Goal: Task Accomplishment & Management: Manage account settings

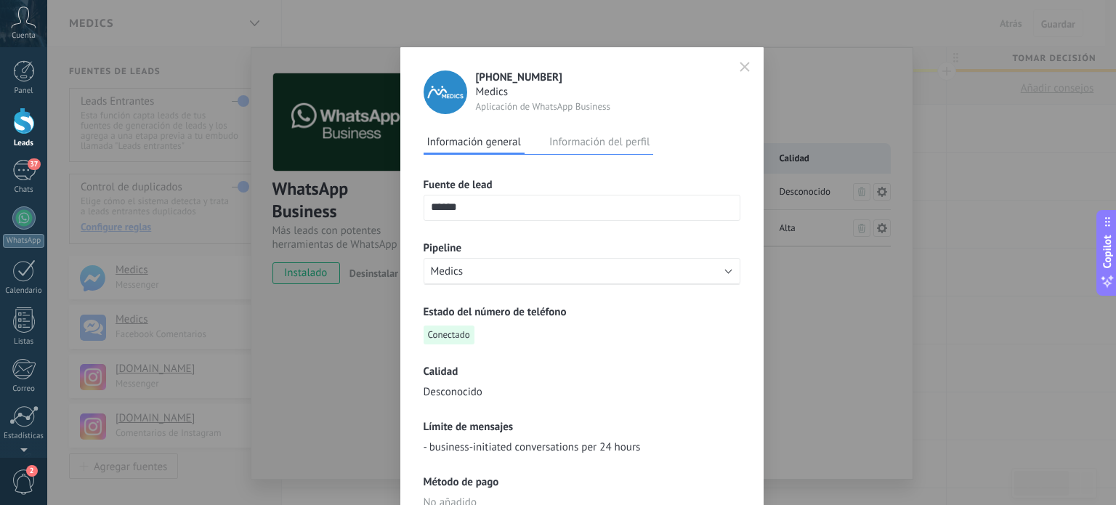
click at [637, 145] on button "Información del perfil" at bounding box center [600, 142] width 108 height 22
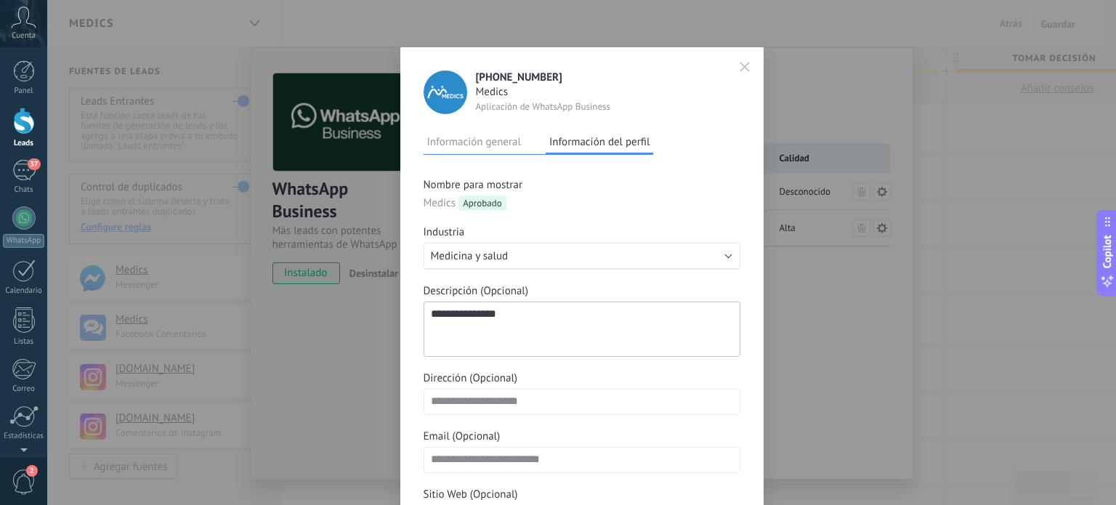
scroll to position [125, 0]
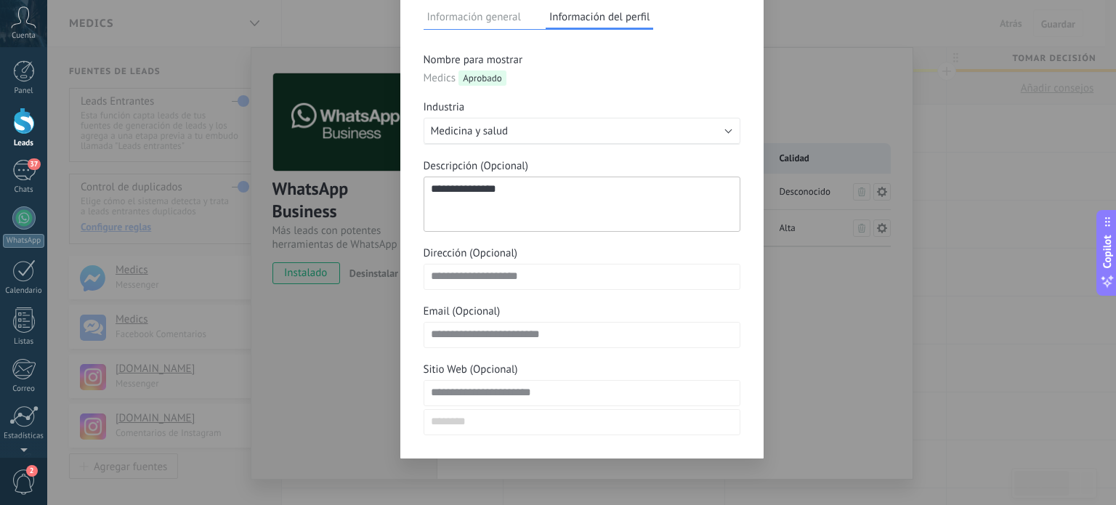
click at [328, 358] on div "**********" at bounding box center [581, 252] width 1069 height 505
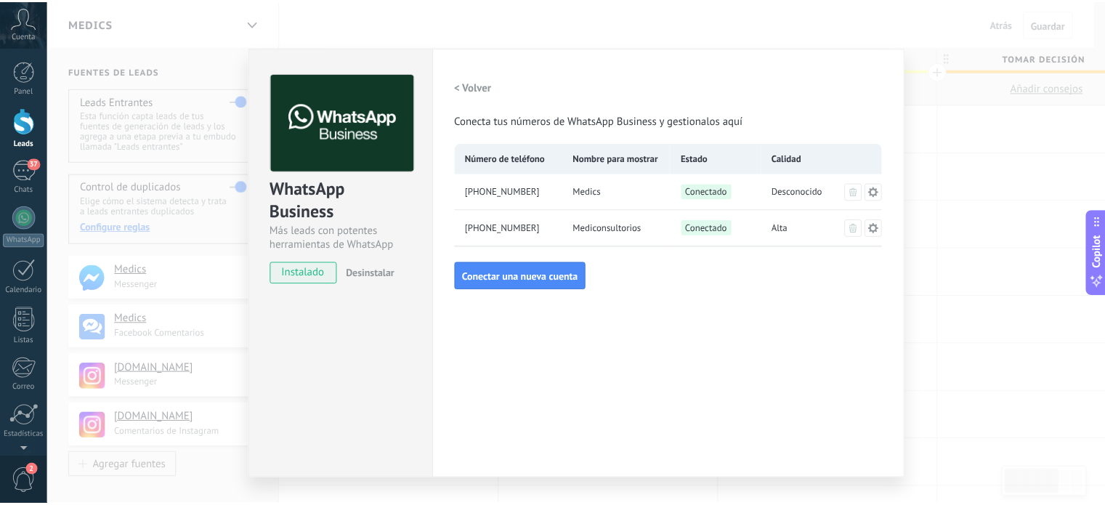
scroll to position [0, 0]
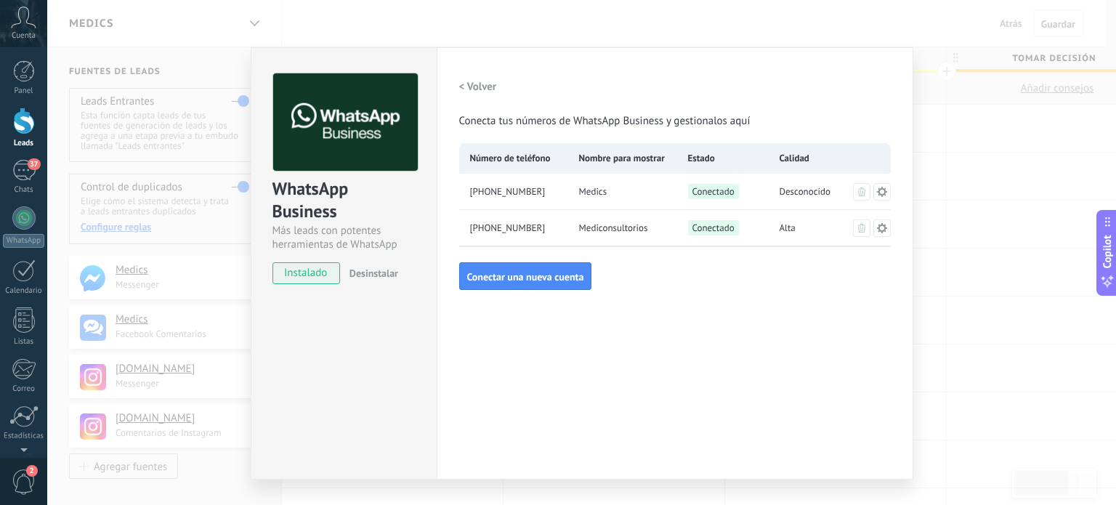
click at [1049, 216] on div "WhatsApp Business Más leads con potentes herramientas de WhatsApp instalado Des…" at bounding box center [581, 252] width 1069 height 505
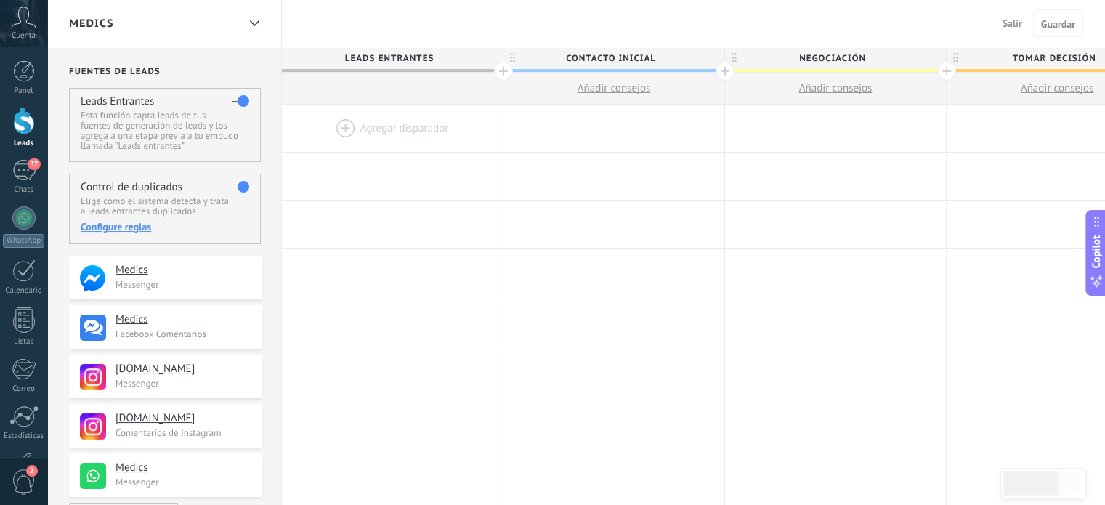
click at [122, 225] on div "Configure reglas" at bounding box center [165, 226] width 168 height 13
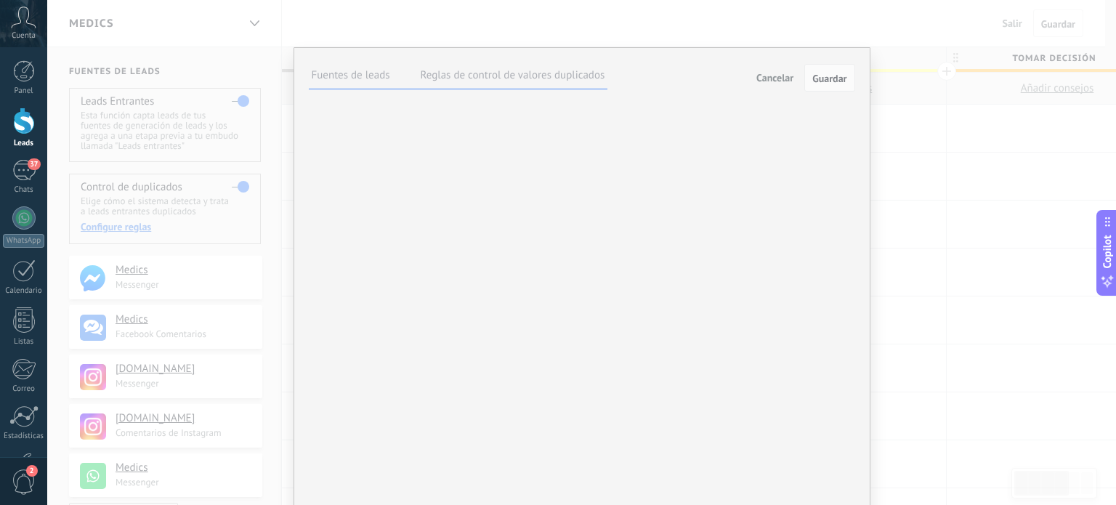
click at [0, 0] on label at bounding box center [0, 0] width 0 height 0
click at [570, 73] on label "Reglas de control de valores duplicados" at bounding box center [513, 75] width 185 height 14
click at [812, 81] on span "Guardar" at bounding box center [829, 78] width 34 height 10
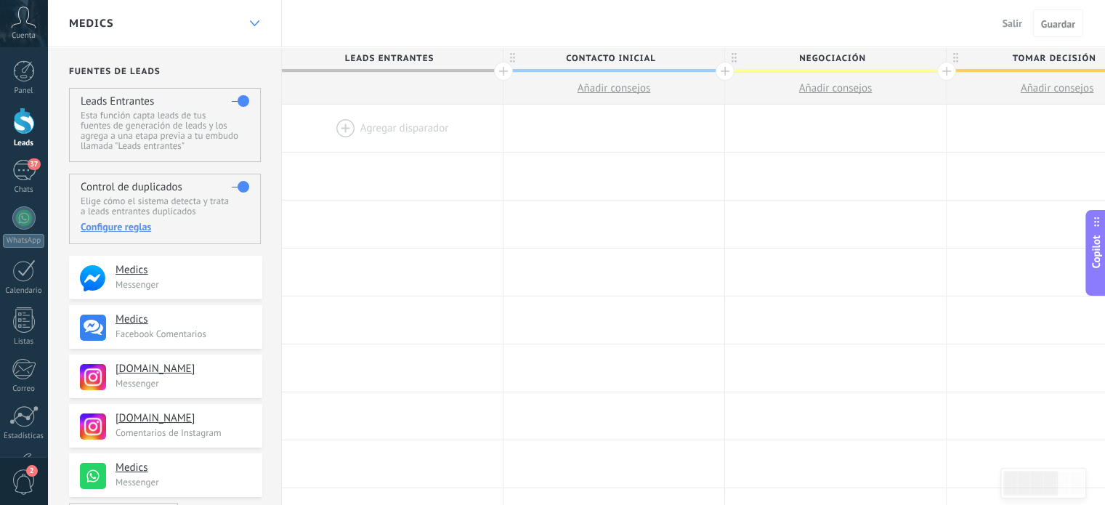
click at [254, 23] on icon at bounding box center [254, 23] width 9 height 6
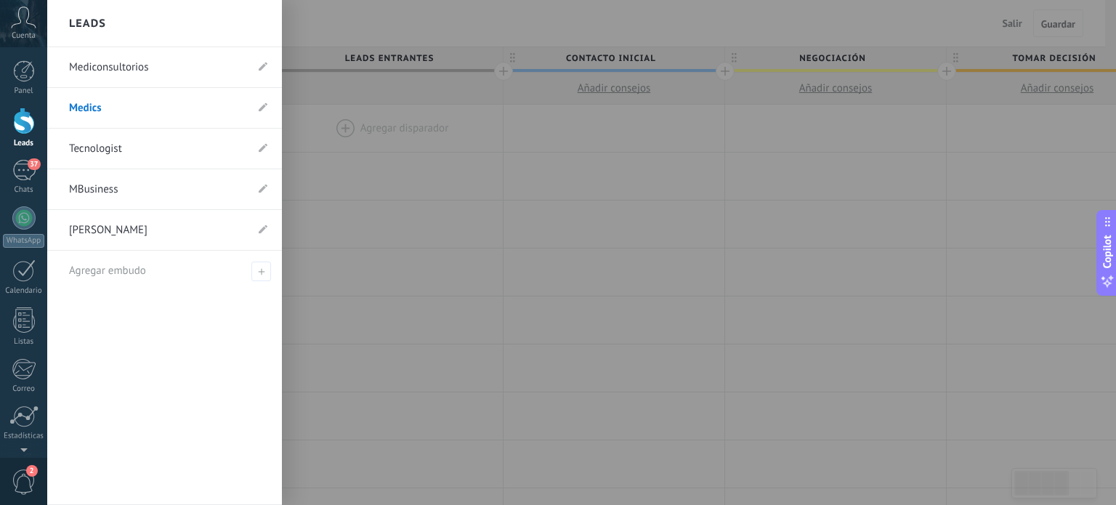
click at [134, 65] on link "Mediconsultorios" at bounding box center [157, 67] width 177 height 41
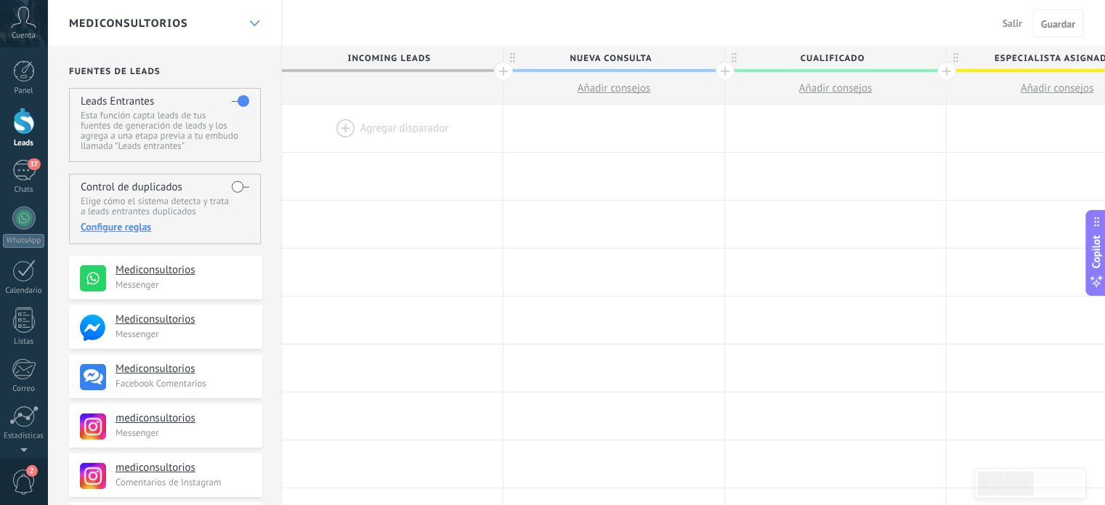
click at [254, 20] on div at bounding box center [254, 23] width 25 height 28
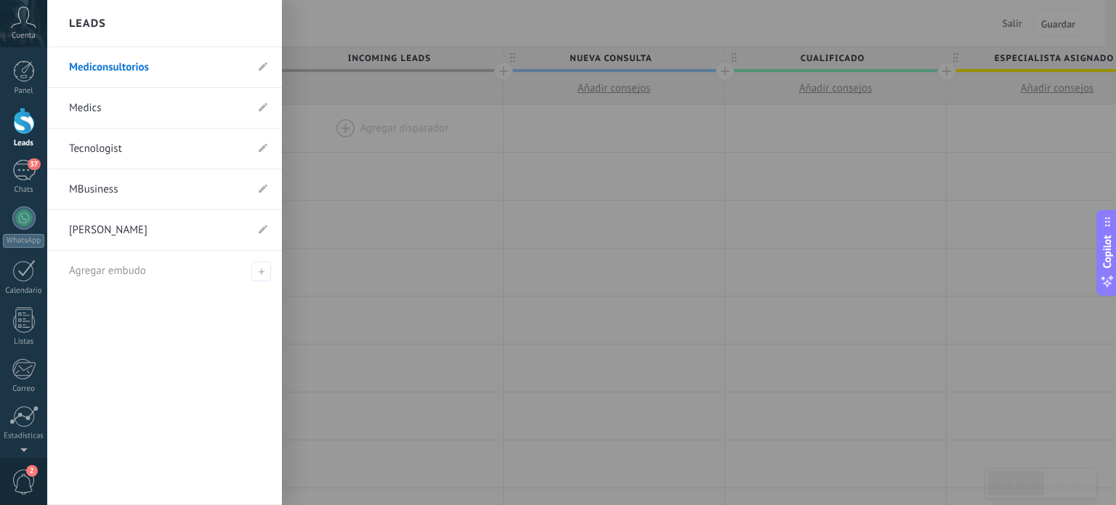
click at [181, 182] on link "MBusiness" at bounding box center [157, 189] width 177 height 41
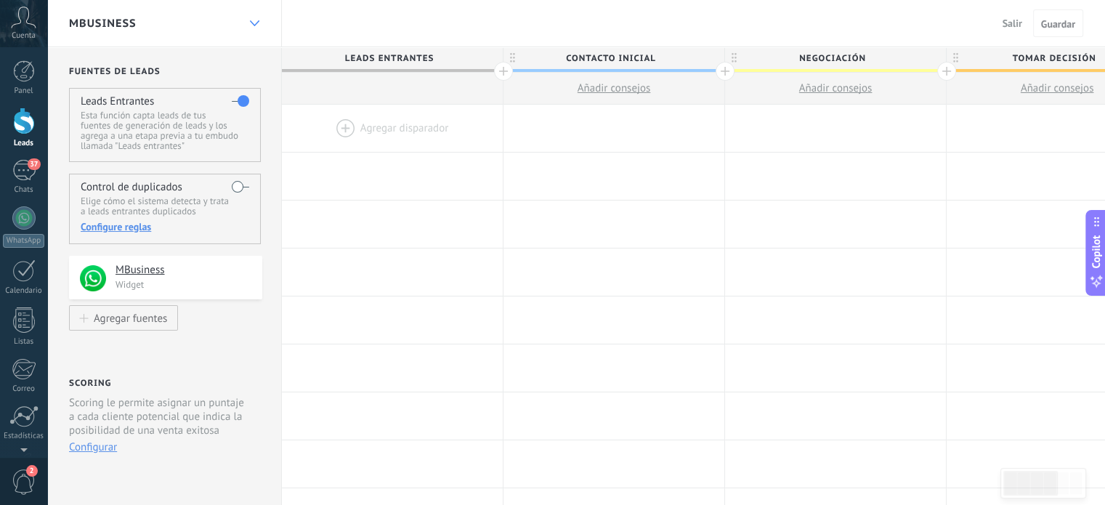
click at [255, 25] on use at bounding box center [253, 23] width 9 height 6
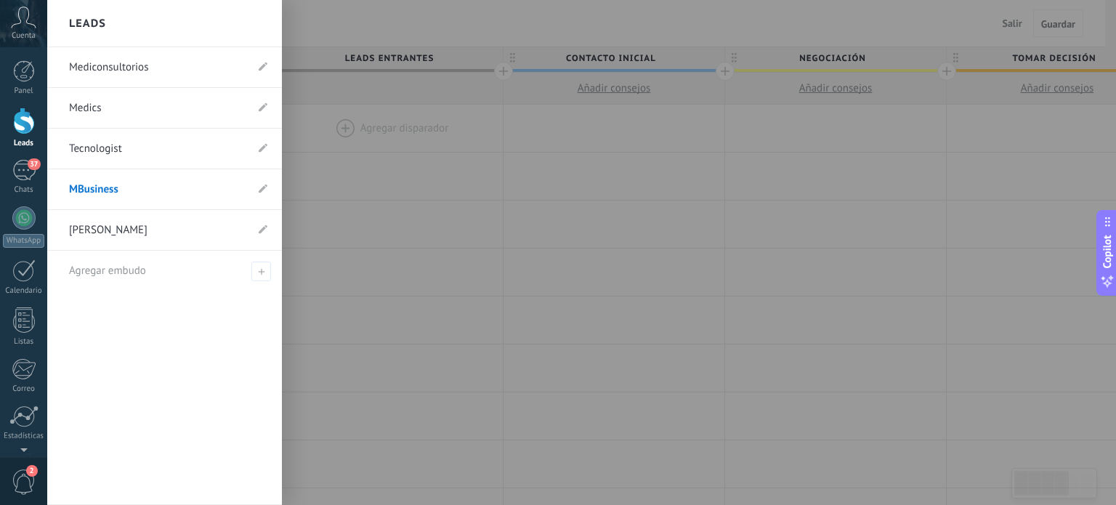
click at [140, 73] on link "Mediconsultorios" at bounding box center [157, 67] width 177 height 41
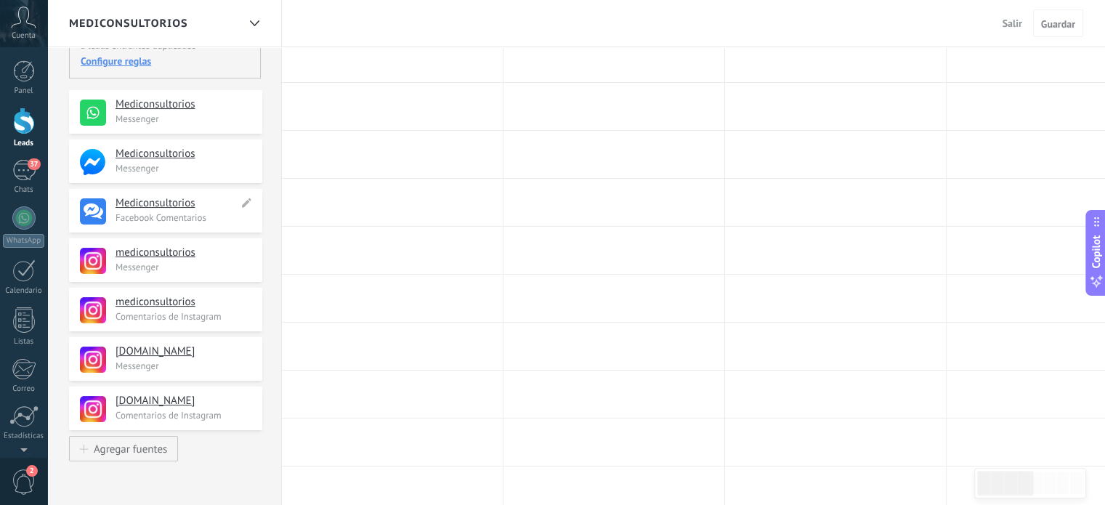
scroll to position [177, 0]
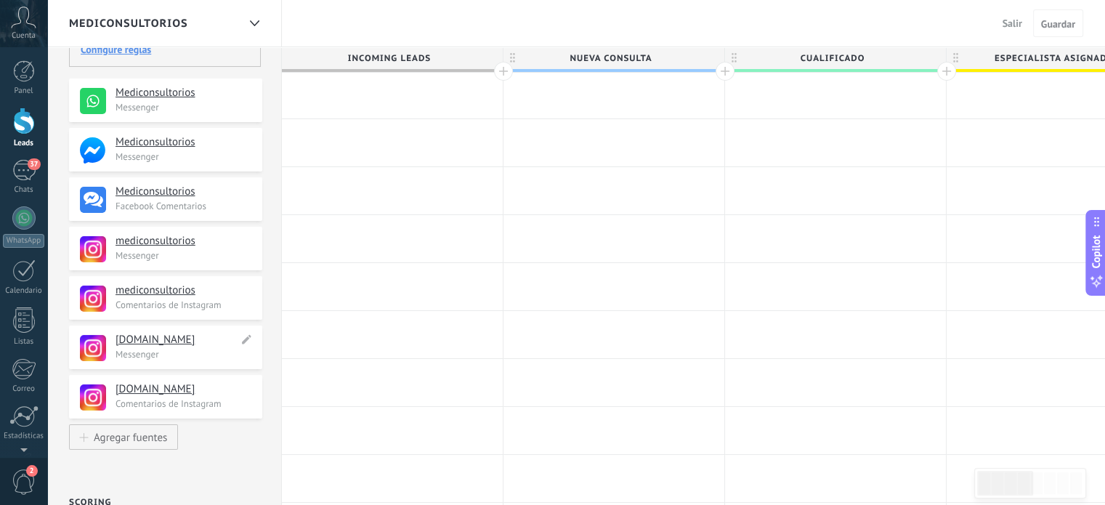
click at [161, 341] on h4 "medics.business" at bounding box center [177, 340] width 123 height 15
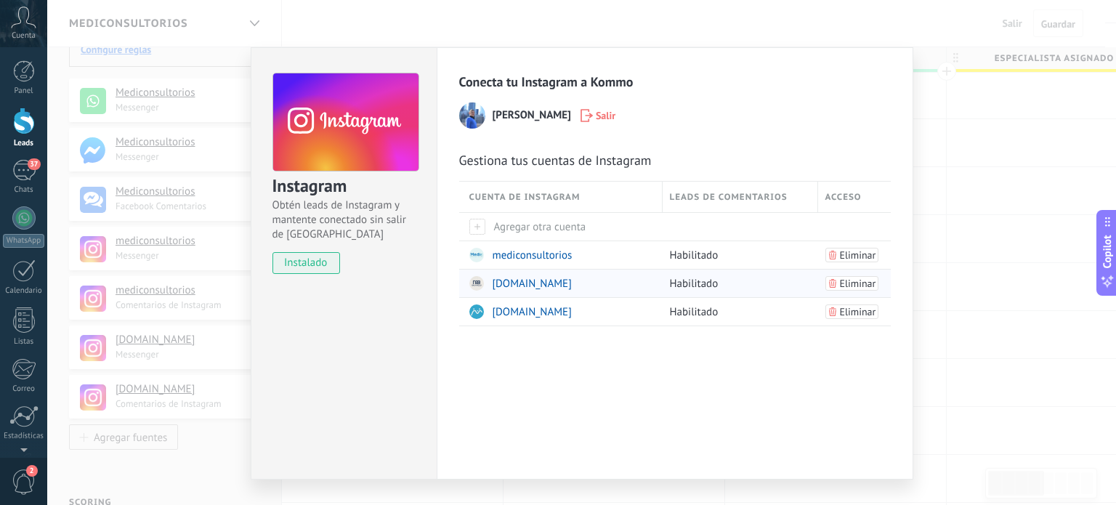
click at [683, 281] on div "Habilitado" at bounding box center [737, 284] width 148 height 28
click at [533, 278] on span "medics.business" at bounding box center [532, 284] width 79 height 14
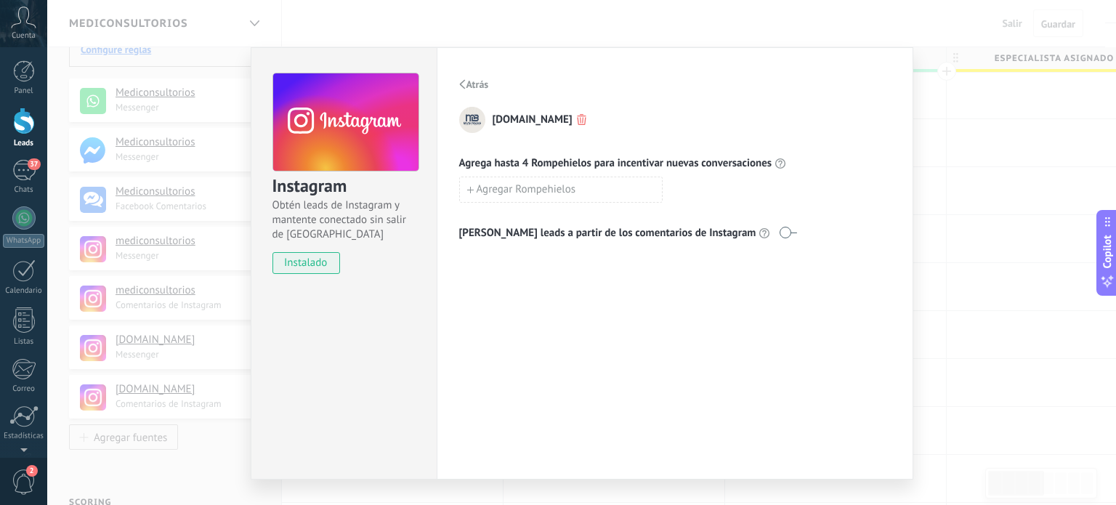
click at [467, 84] on span "Atrás" at bounding box center [478, 84] width 23 height 10
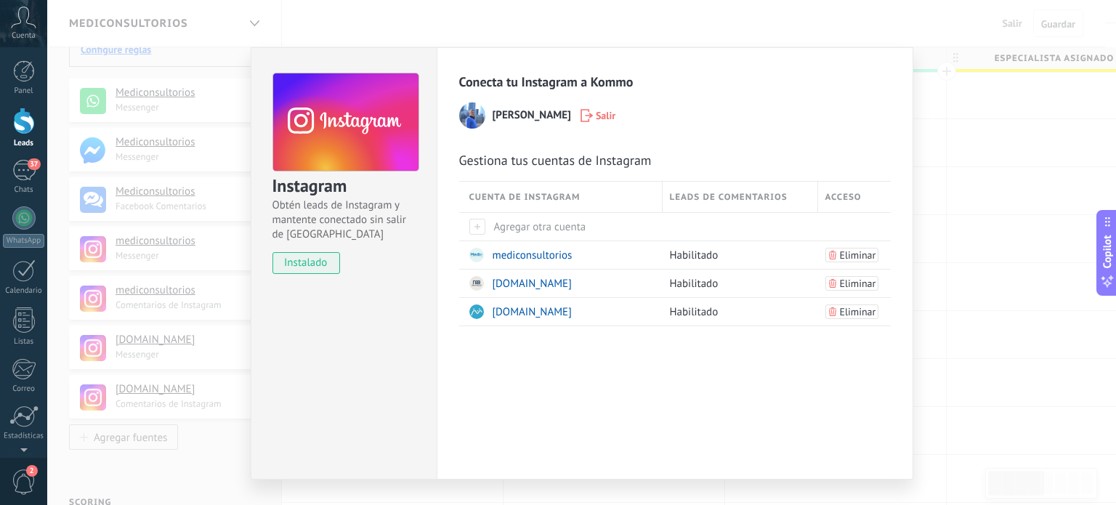
click at [960, 282] on div "Instagram Obtén leads de Instagram y mantente conectado sin salir de Kommo inst…" at bounding box center [581, 252] width 1069 height 505
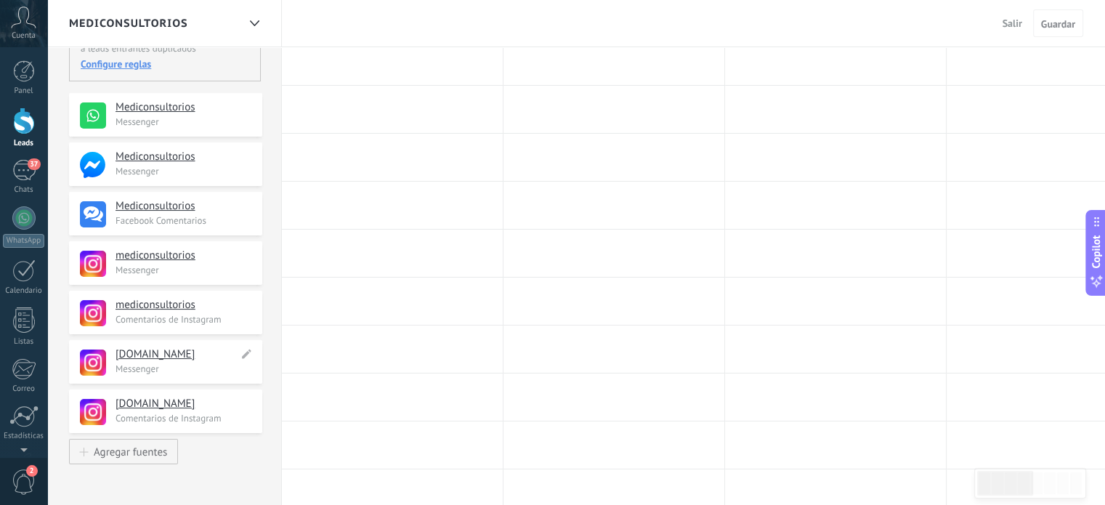
scroll to position [158, 0]
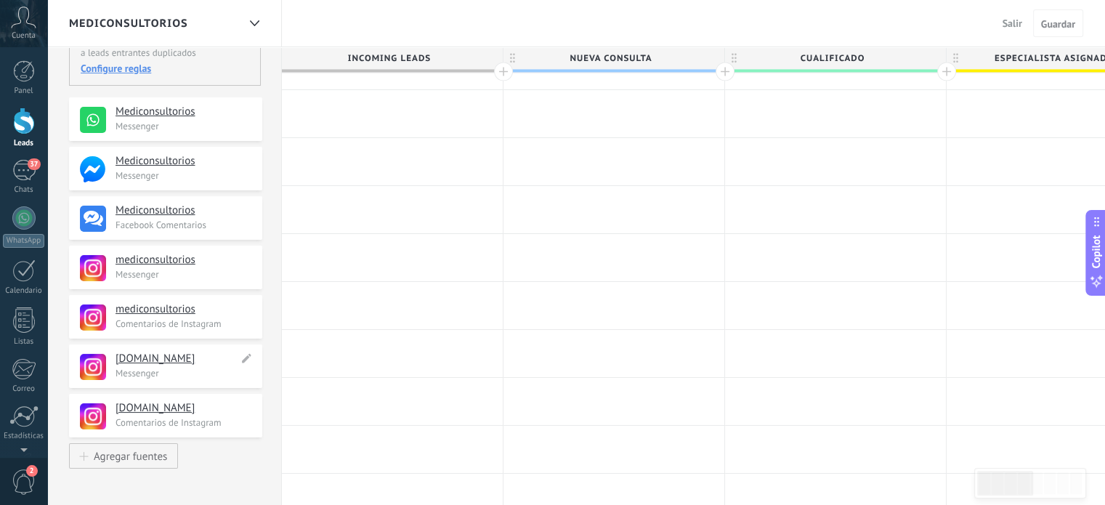
click at [251, 356] on div "**********" at bounding box center [165, 366] width 193 height 44
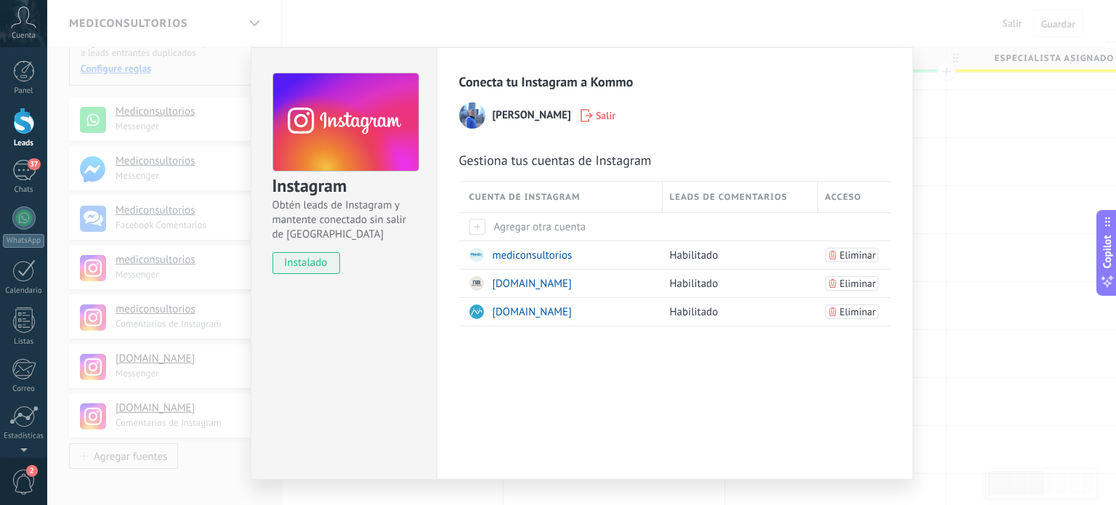
click at [950, 193] on div "Instagram Obtén leads de Instagram y mantente conectado sin salir de Kommo inst…" at bounding box center [581, 252] width 1069 height 505
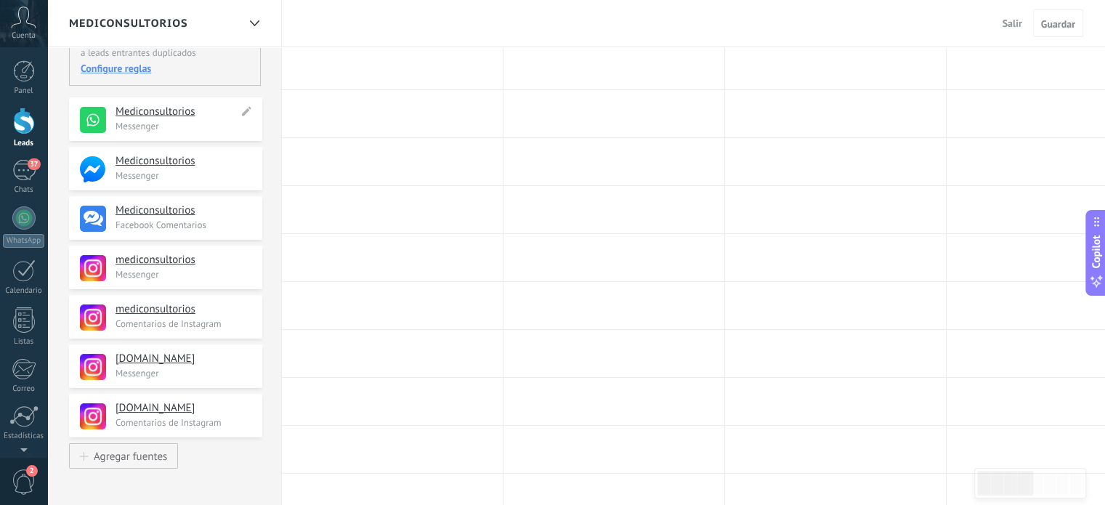
scroll to position [0, 0]
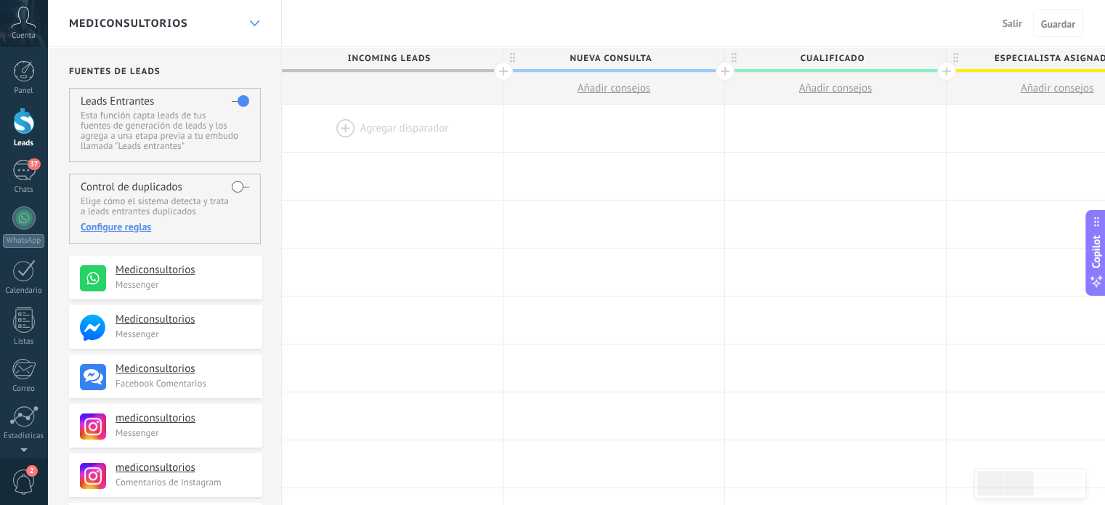
click at [256, 24] on use at bounding box center [253, 23] width 9 height 6
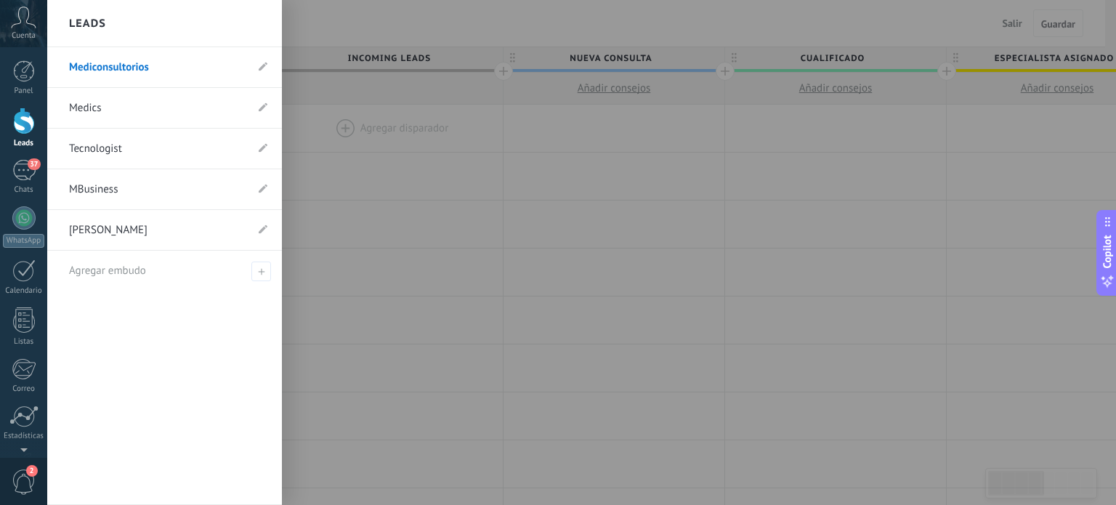
click at [124, 182] on link "MBusiness" at bounding box center [157, 189] width 177 height 41
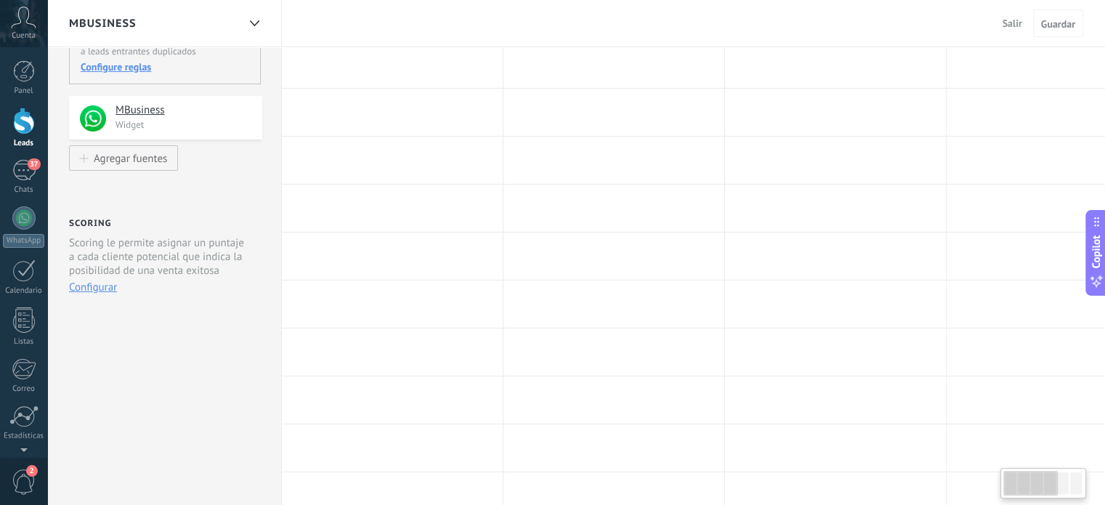
scroll to position [161, 0]
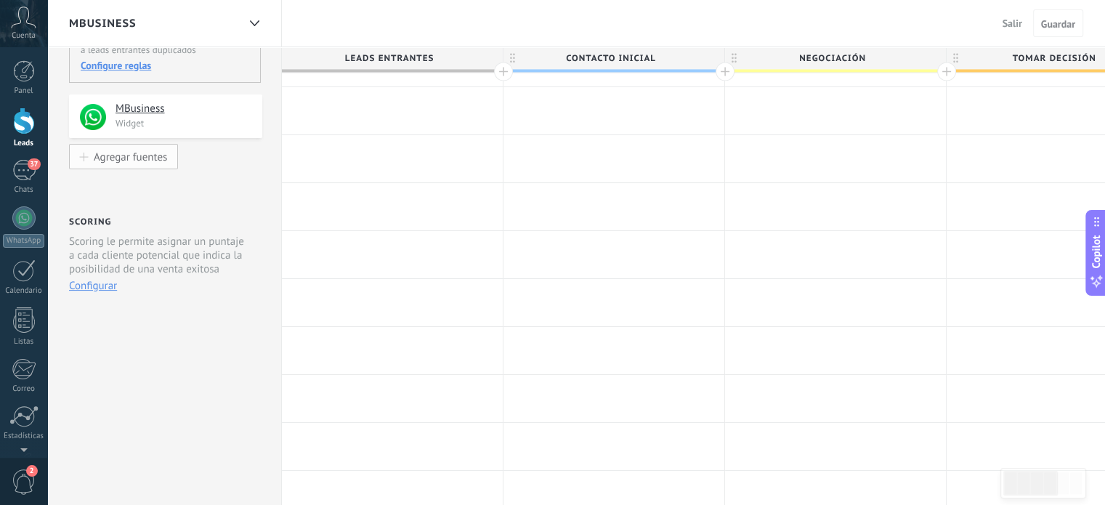
click at [151, 168] on button "Agregar fuentes" at bounding box center [123, 156] width 109 height 25
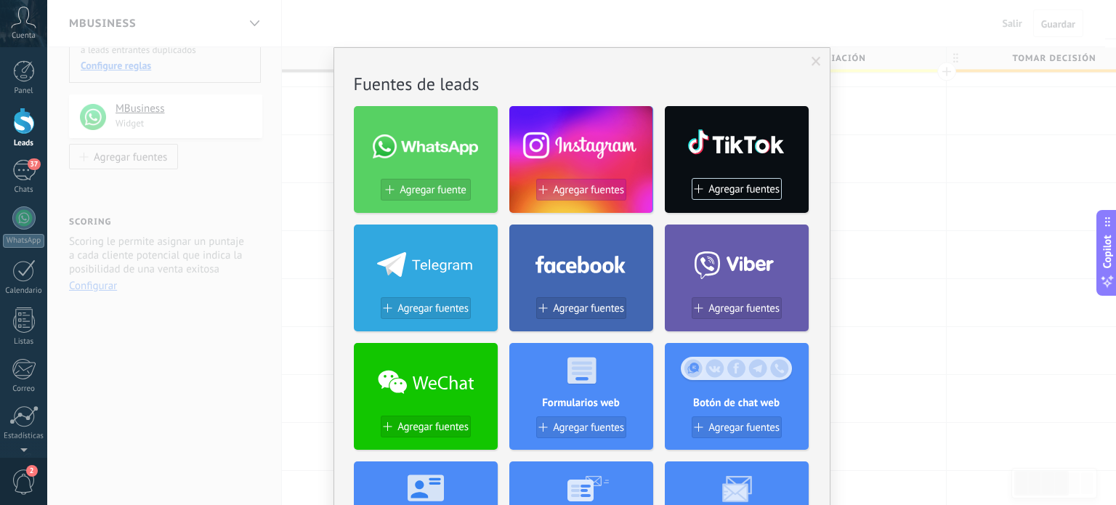
click at [570, 193] on span "Agregar fuentes" at bounding box center [588, 190] width 71 height 12
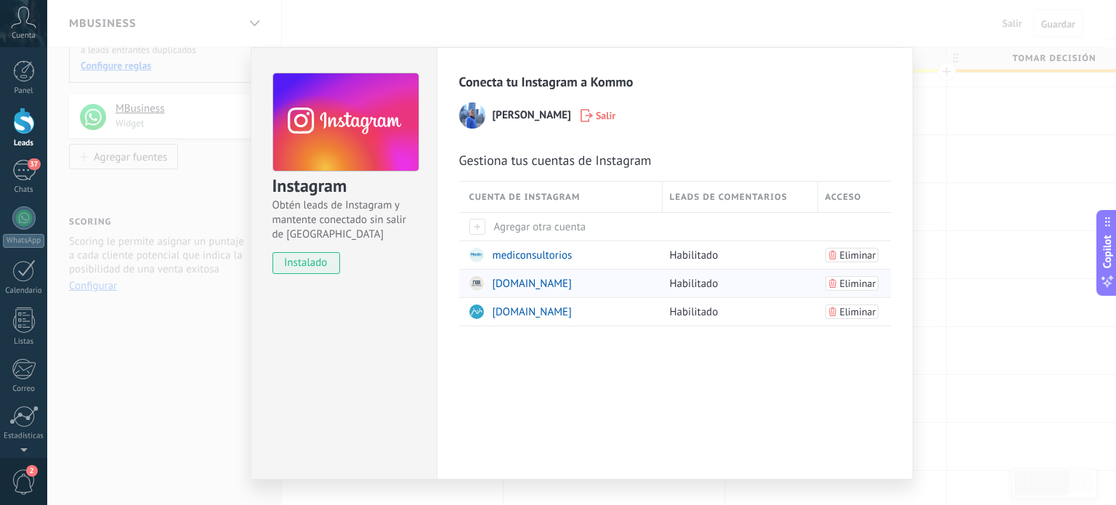
click at [526, 283] on span "medics.business" at bounding box center [532, 284] width 79 height 14
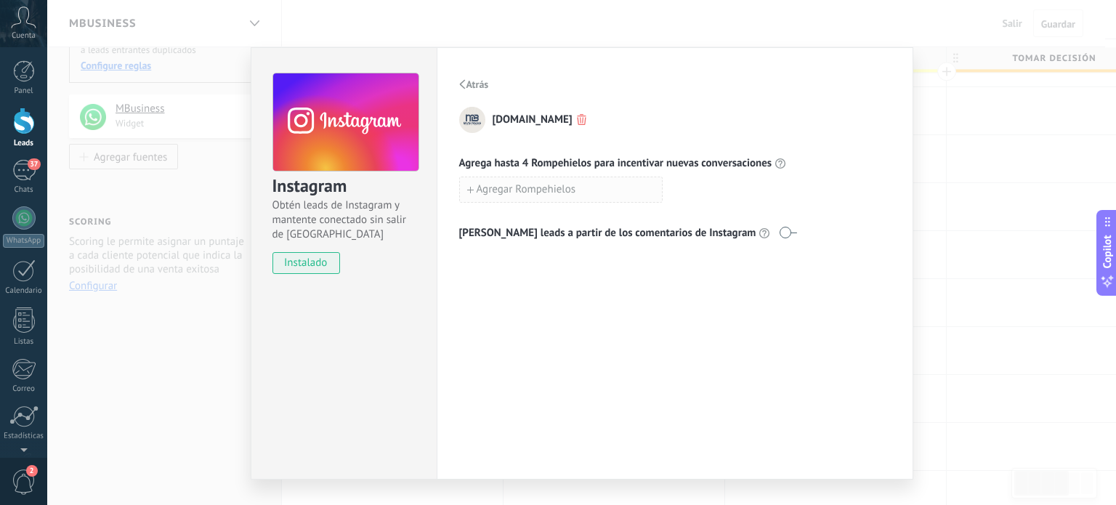
click at [533, 192] on span "Agregar Rompehielos" at bounding box center [527, 190] width 100 height 10
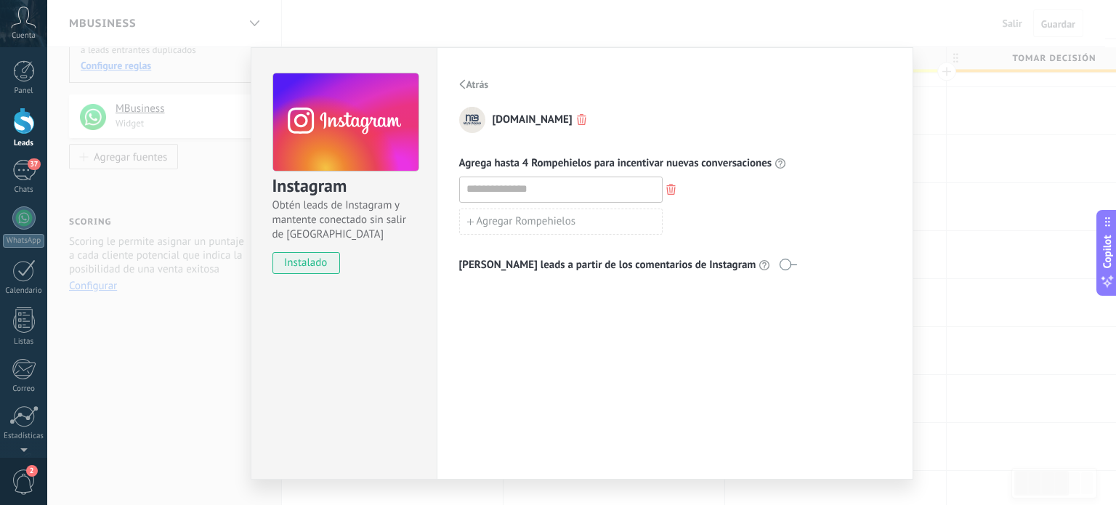
click at [471, 84] on span "Atrás" at bounding box center [478, 84] width 23 height 10
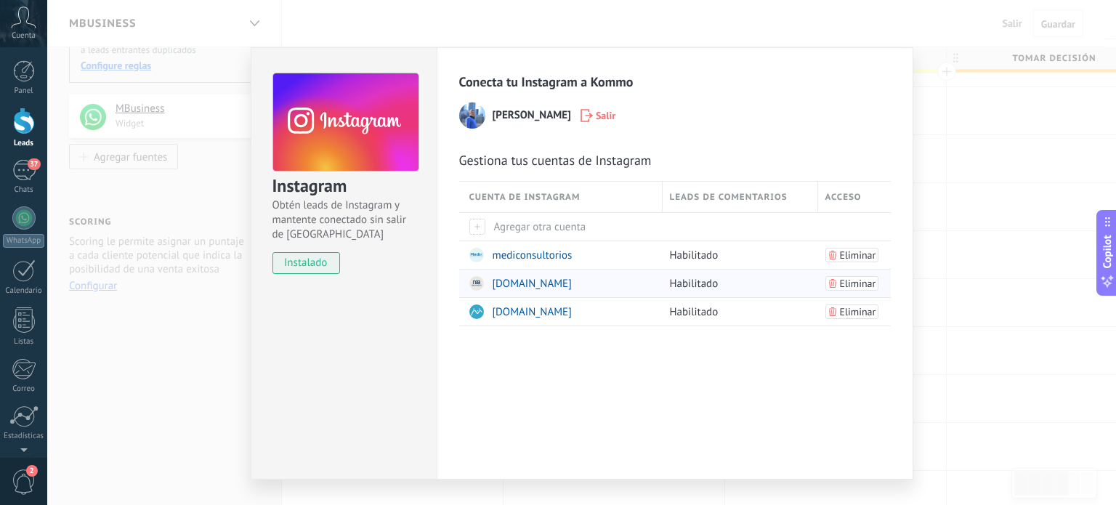
click at [477, 283] on img at bounding box center [476, 283] width 15 height 15
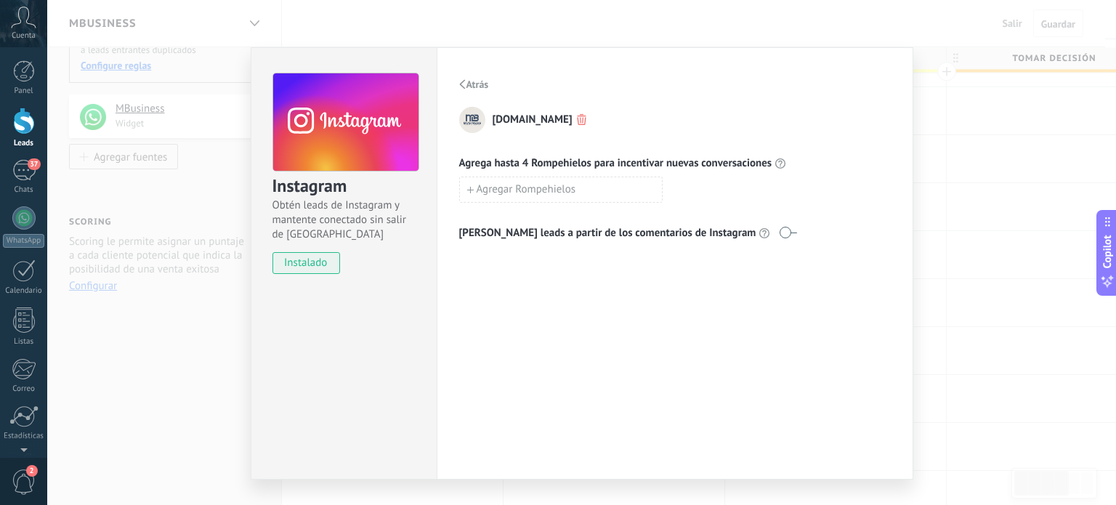
click at [304, 258] on span "instalado" at bounding box center [306, 263] width 66 height 22
click at [475, 81] on span "Atrás" at bounding box center [478, 84] width 23 height 10
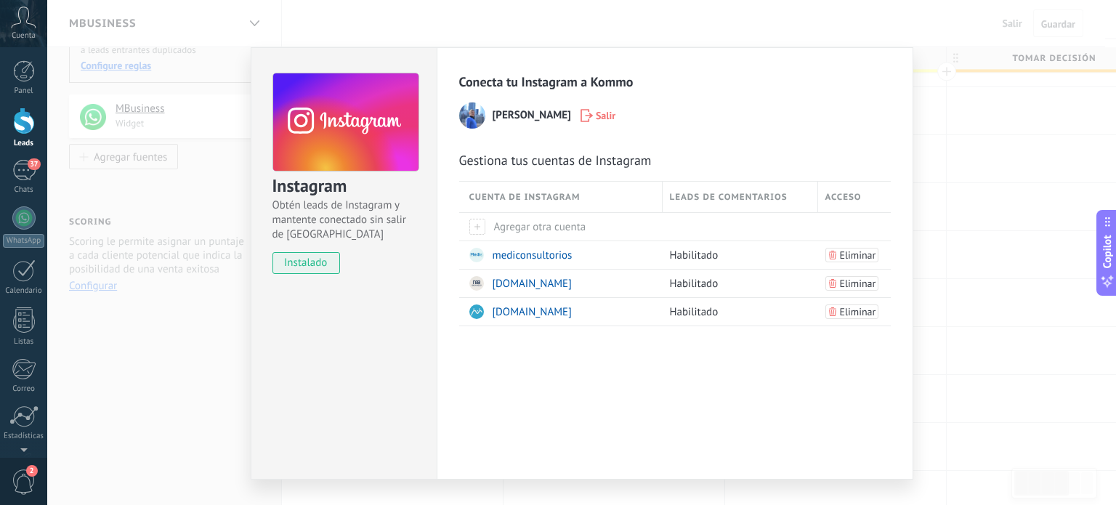
click at [975, 166] on div "Instagram Obtén leads de Instagram y mantente conectado sin salir de Kommo inst…" at bounding box center [581, 252] width 1069 height 505
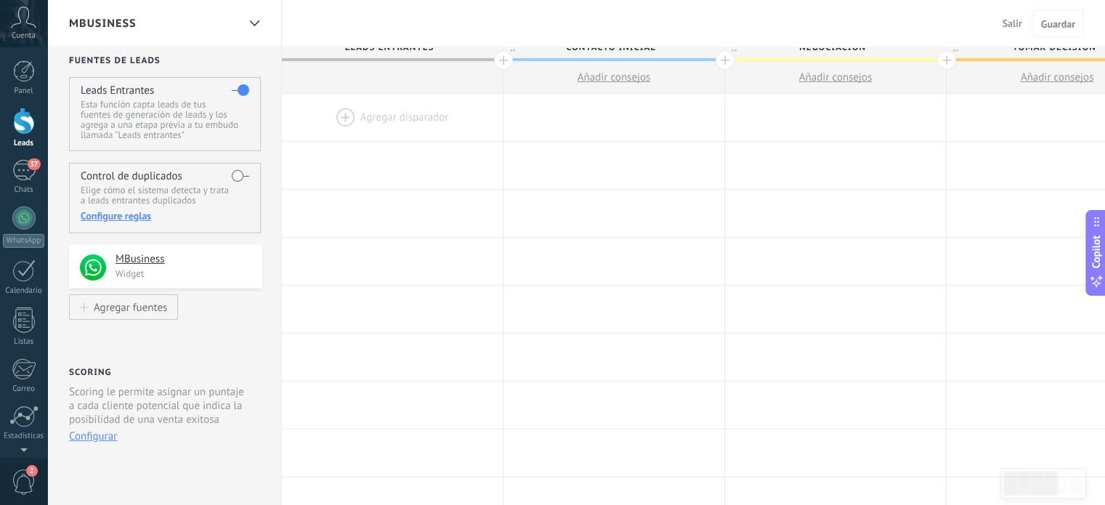
scroll to position [0, 0]
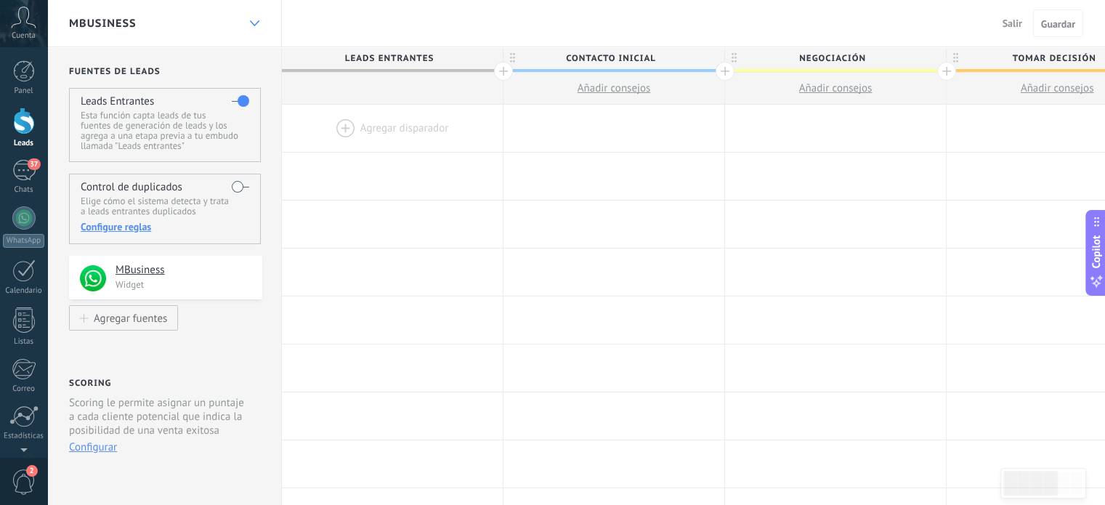
click at [255, 15] on div at bounding box center [254, 23] width 25 height 28
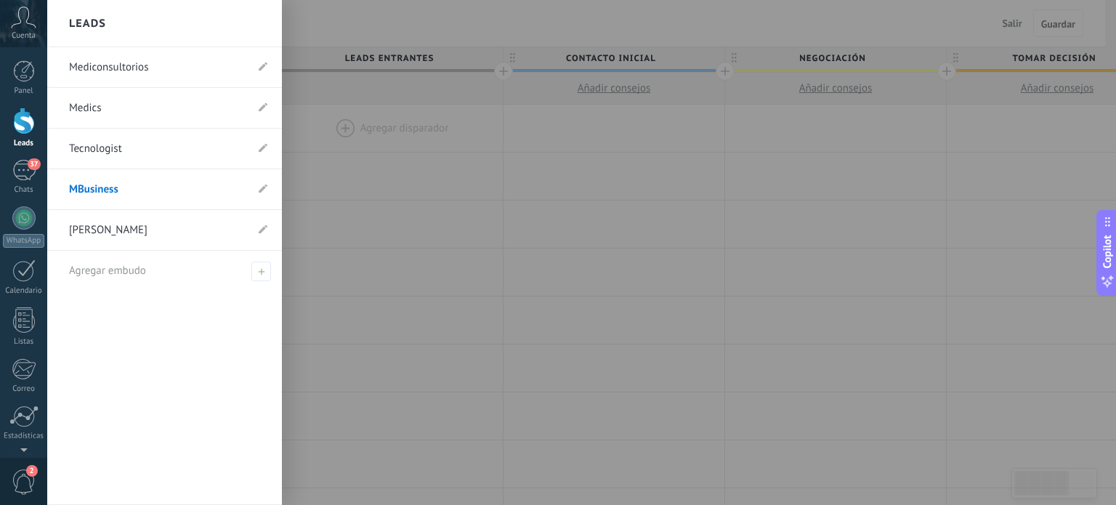
click at [125, 62] on link "Mediconsultorios" at bounding box center [157, 67] width 177 height 41
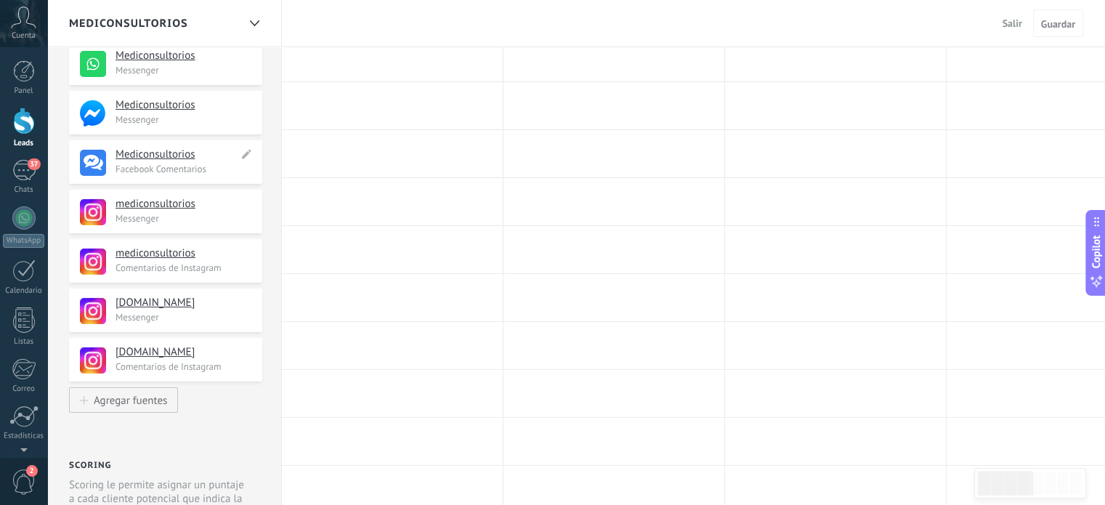
scroll to position [215, 0]
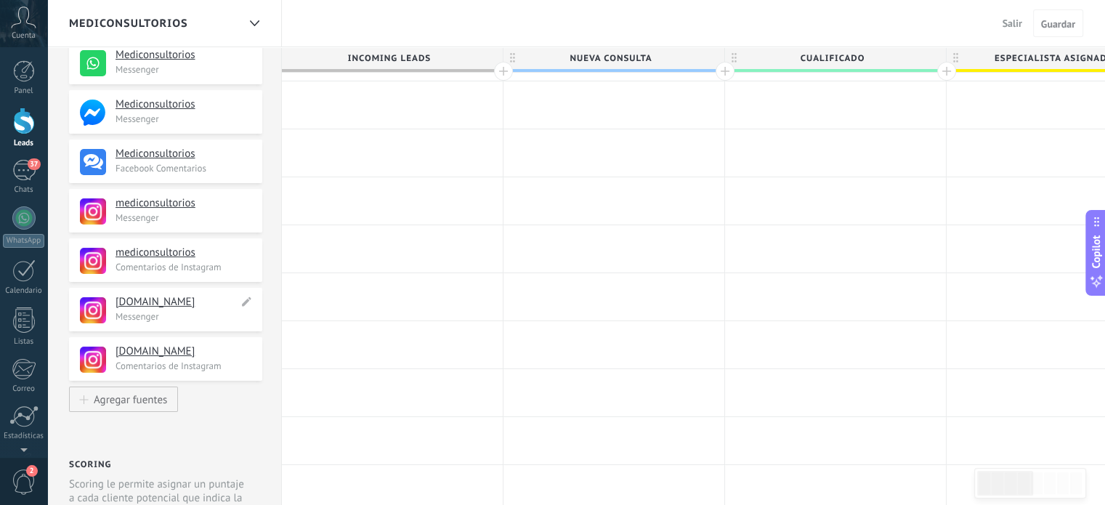
click at [176, 304] on h4 "medics.business" at bounding box center [177, 302] width 123 height 15
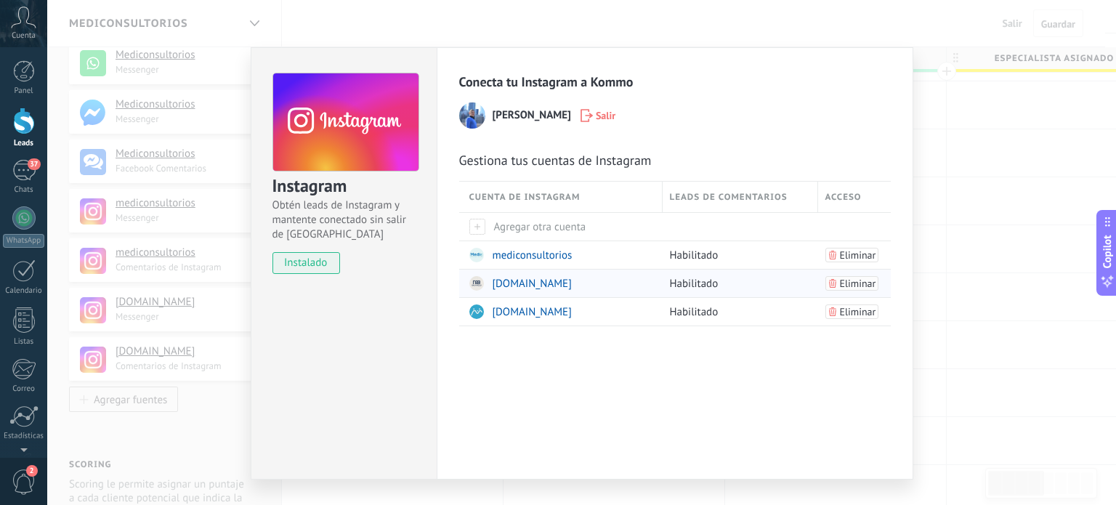
click at [843, 284] on span "Eliminar" at bounding box center [858, 283] width 36 height 10
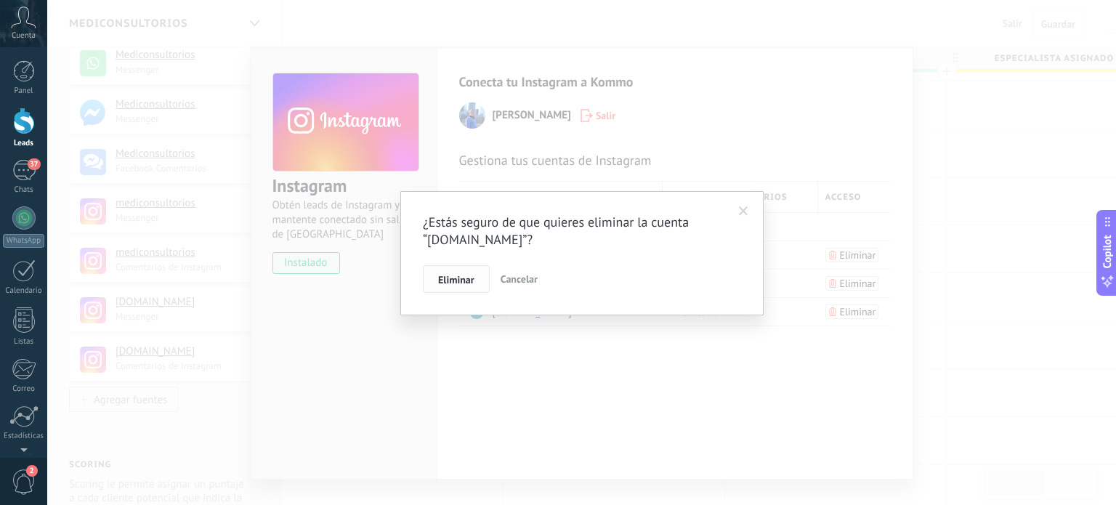
click at [459, 282] on span "Eliminar" at bounding box center [456, 280] width 36 height 10
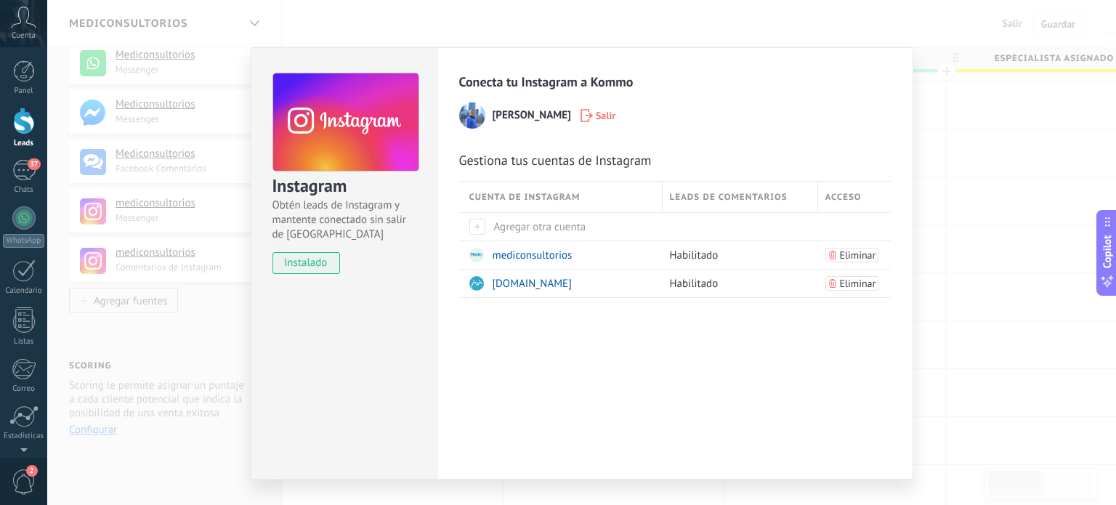
click at [989, 281] on div "Instagram Obtén leads de Instagram y mantente conectado sin salir de Kommo inst…" at bounding box center [581, 252] width 1069 height 505
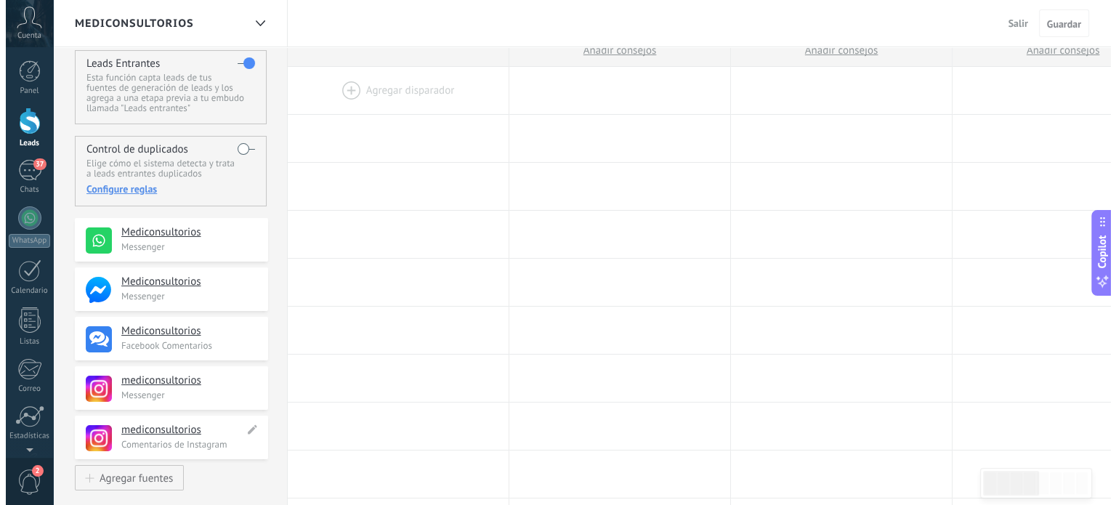
scroll to position [0, 0]
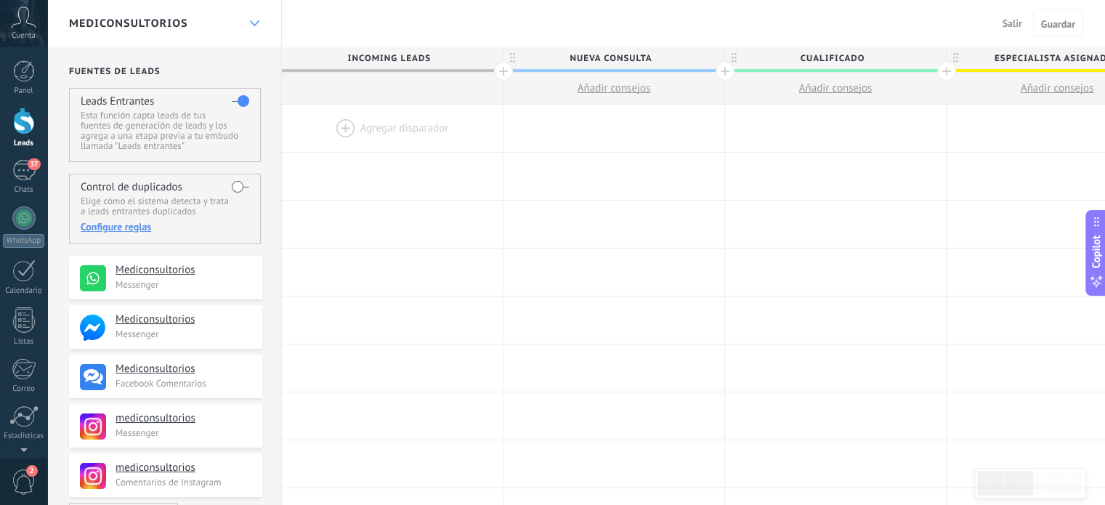
click at [257, 20] on icon at bounding box center [254, 23] width 9 height 6
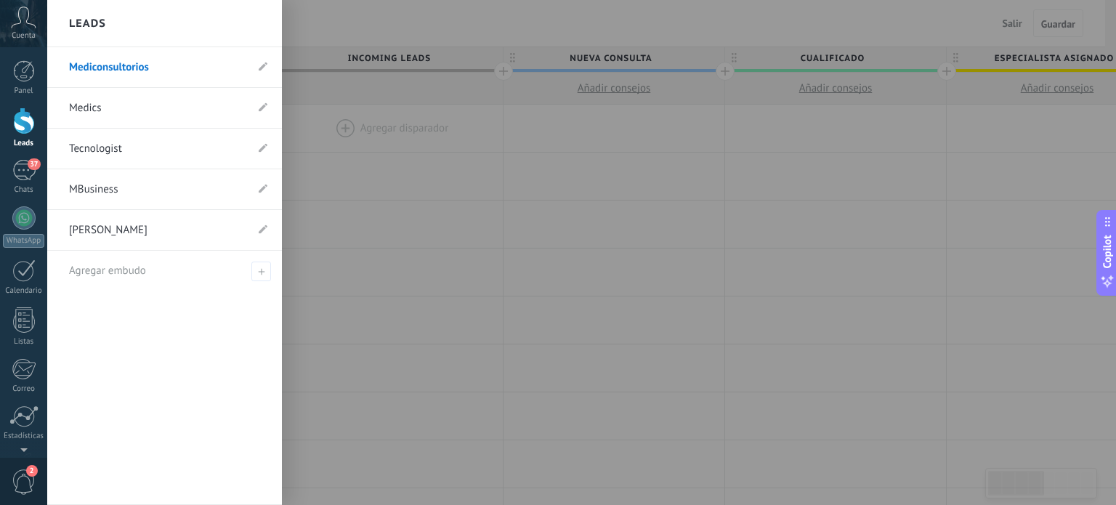
click at [117, 190] on link "MBusiness" at bounding box center [157, 189] width 177 height 41
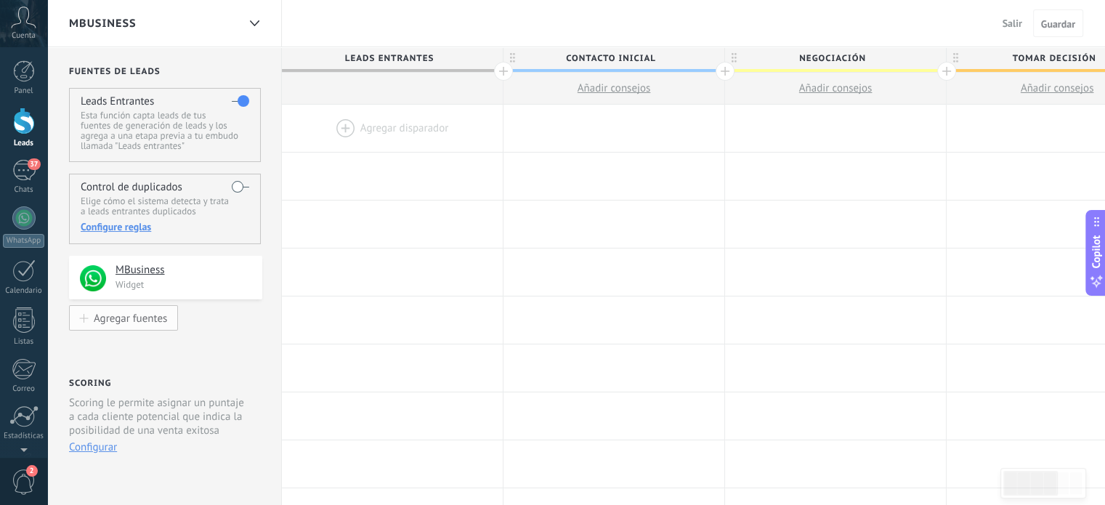
click at [141, 316] on div "Agregar fuentes" at bounding box center [130, 318] width 73 height 12
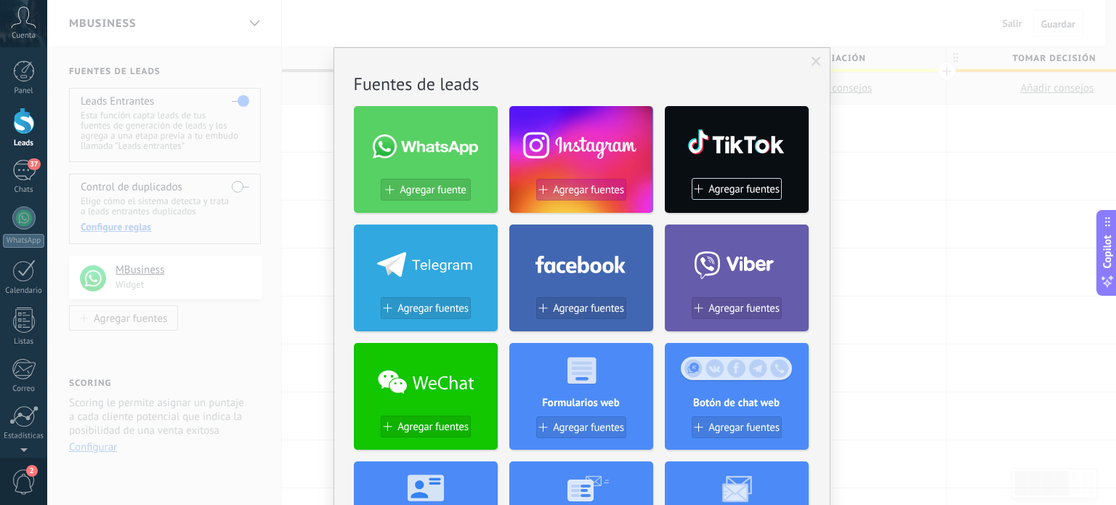
click at [590, 188] on span "Agregar fuentes" at bounding box center [588, 190] width 71 height 12
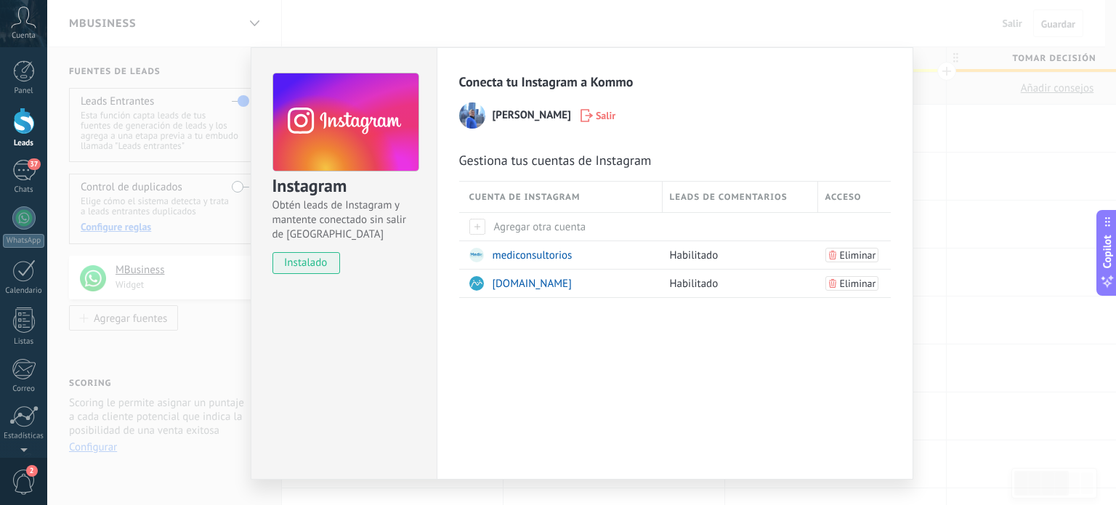
click at [512, 364] on div "Conecta tu Instagram a Kommo Dairo Sotomayor Meza Salir Gestiona tus cuentas de…" at bounding box center [675, 263] width 477 height 432
click at [541, 110] on span "Dairo Sotomayor Meza" at bounding box center [532, 115] width 78 height 15
click at [527, 171] on div "Gestiona tus cuentas de Instagram Cuenta de Instagram Leads de comentarios Acce…" at bounding box center [675, 225] width 432 height 146
click at [300, 272] on span "instalado" at bounding box center [306, 263] width 66 height 22
click at [308, 260] on span "instalado" at bounding box center [306, 263] width 66 height 22
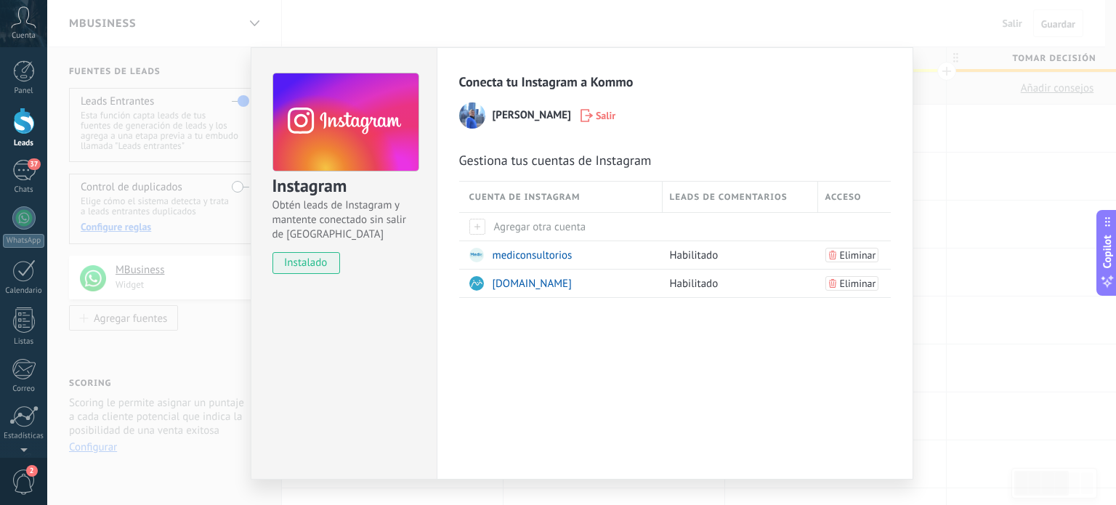
click at [566, 326] on div "Conecta tu Instagram a Kommo Dairo Sotomayor Meza Salir Gestiona tus cuentas de…" at bounding box center [675, 263] width 477 height 432
click at [478, 225] on div at bounding box center [477, 227] width 16 height 16
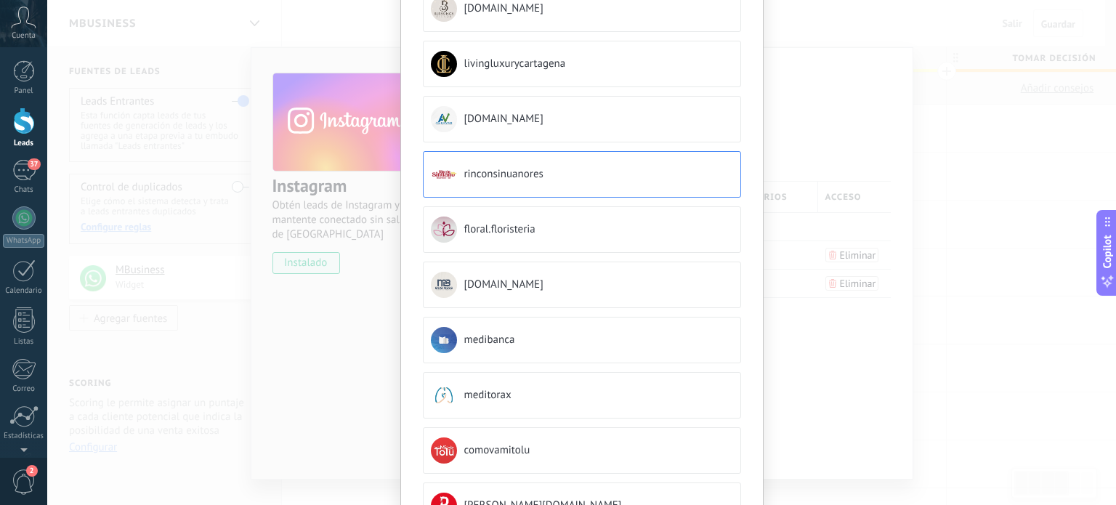
scroll to position [122, 0]
click at [527, 280] on span "medics.business" at bounding box center [503, 283] width 79 height 15
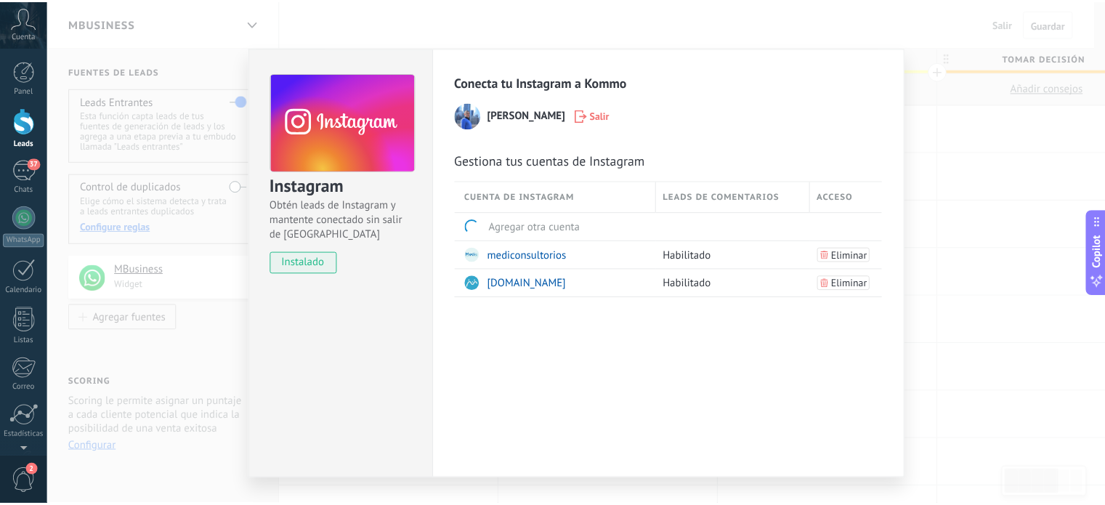
scroll to position [0, 0]
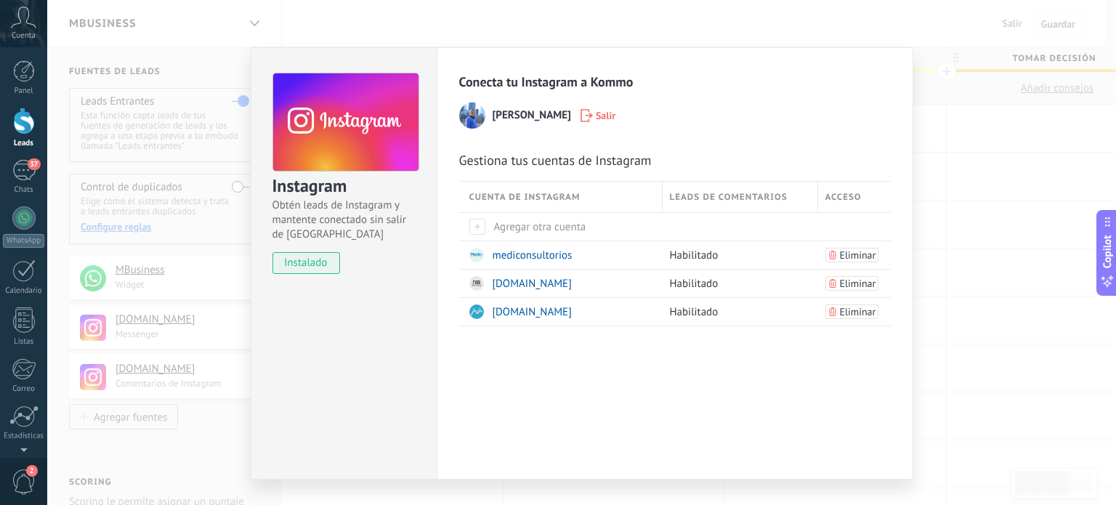
click at [962, 304] on div "Instagram Obtén leads de Instagram y mantente conectado sin salir de Kommo inst…" at bounding box center [581, 252] width 1069 height 505
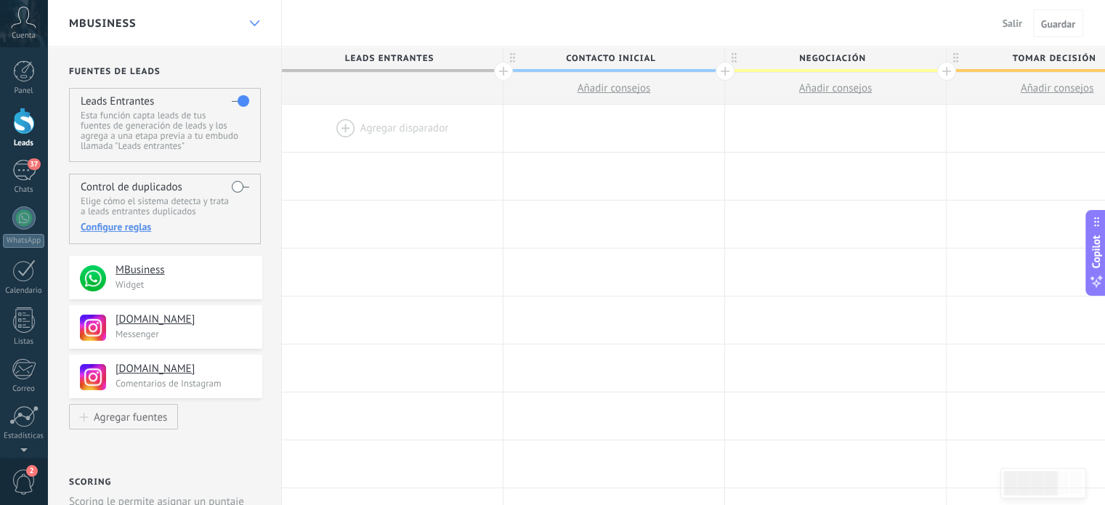
click at [250, 23] on icon at bounding box center [254, 23] width 9 height 6
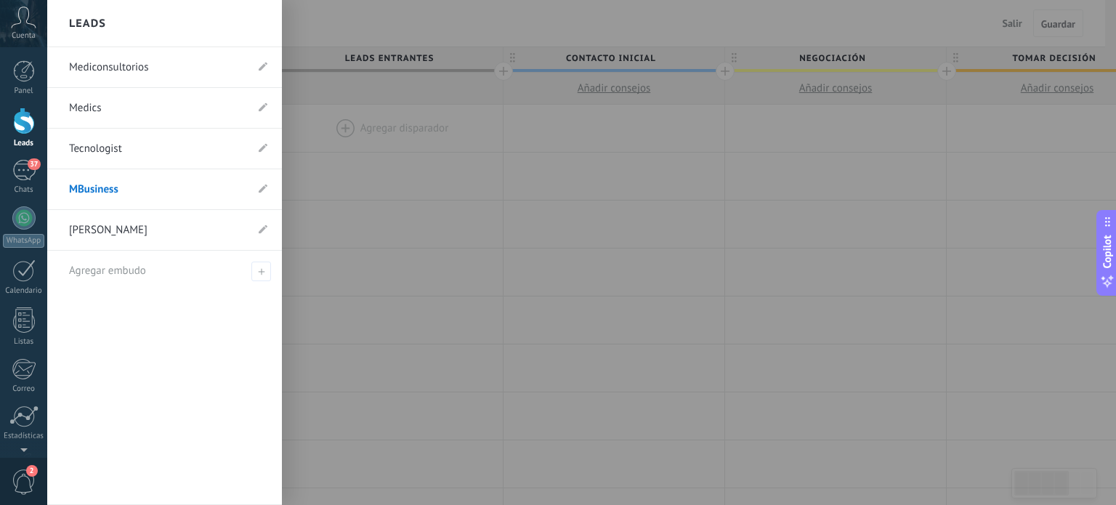
click at [81, 105] on link "Medics" at bounding box center [157, 108] width 177 height 41
